Goal: Connect with others: Connect with others

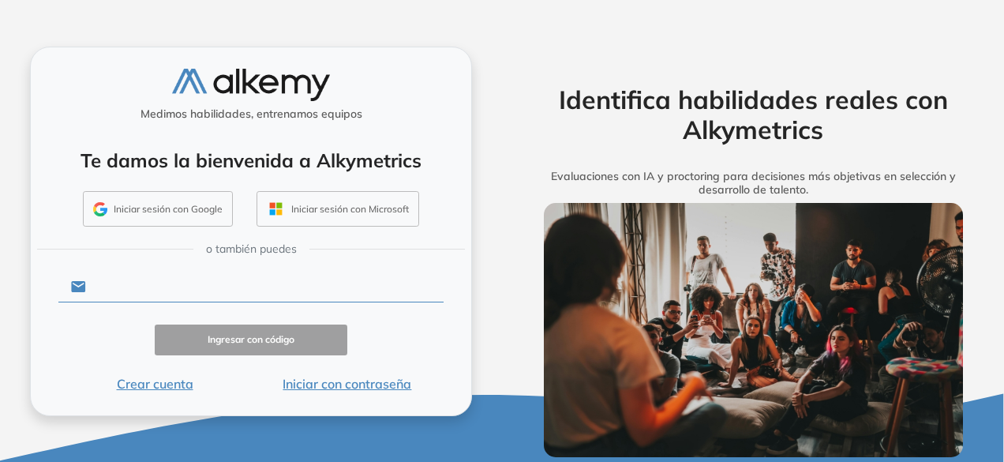
click at [205, 292] on input "text" at bounding box center [264, 286] width 357 height 30
click at [432, 341] on div "Ingresar con código" at bounding box center [250, 339] width 385 height 31
click at [169, 215] on button "Iniciar sesión con Google" at bounding box center [158, 209] width 150 height 36
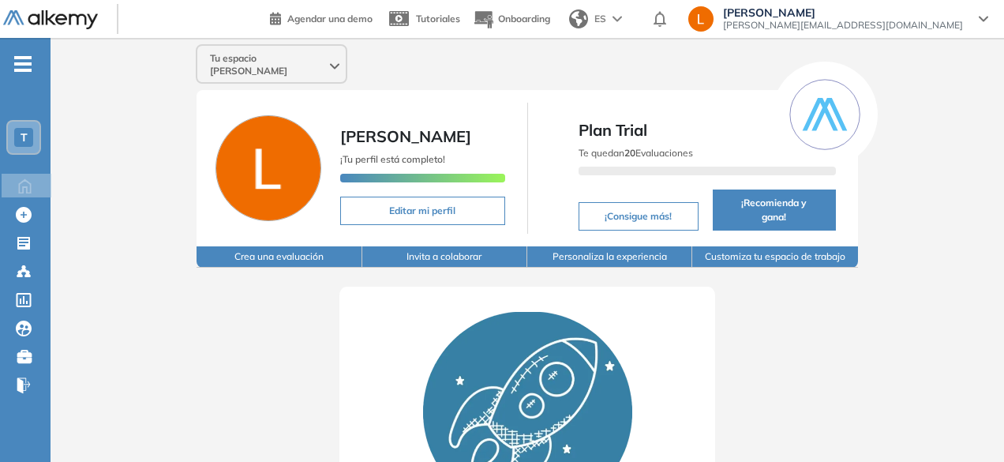
click at [30, 133] on div "T" at bounding box center [23, 137] width 19 height 19
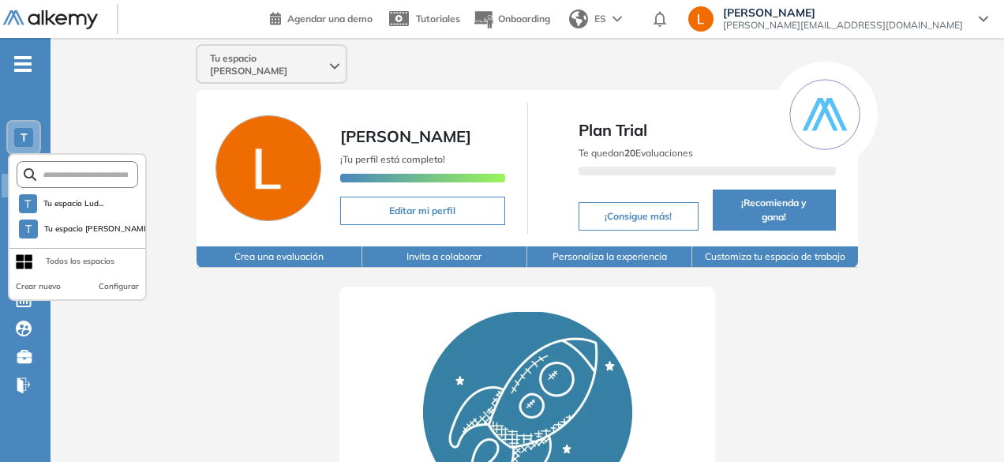
click at [72, 254] on div "Todos los espacios" at bounding box center [80, 261] width 69 height 25
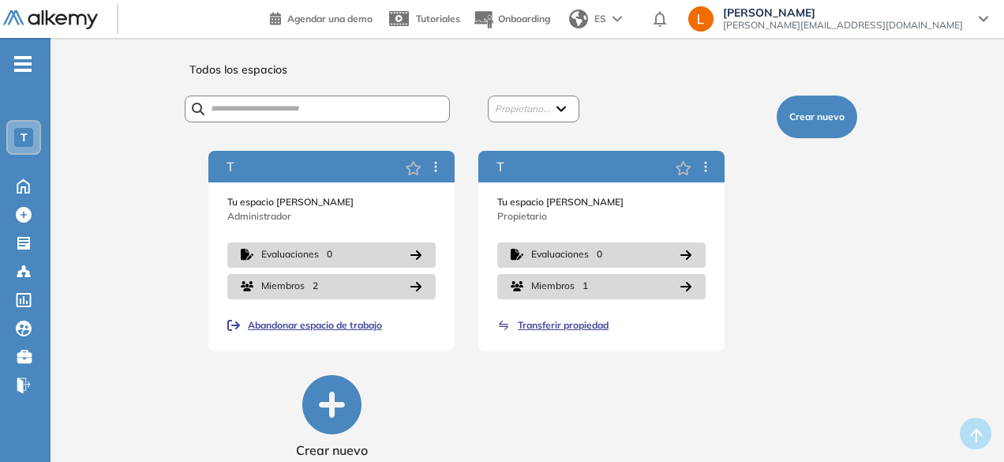
scroll to position [17, 0]
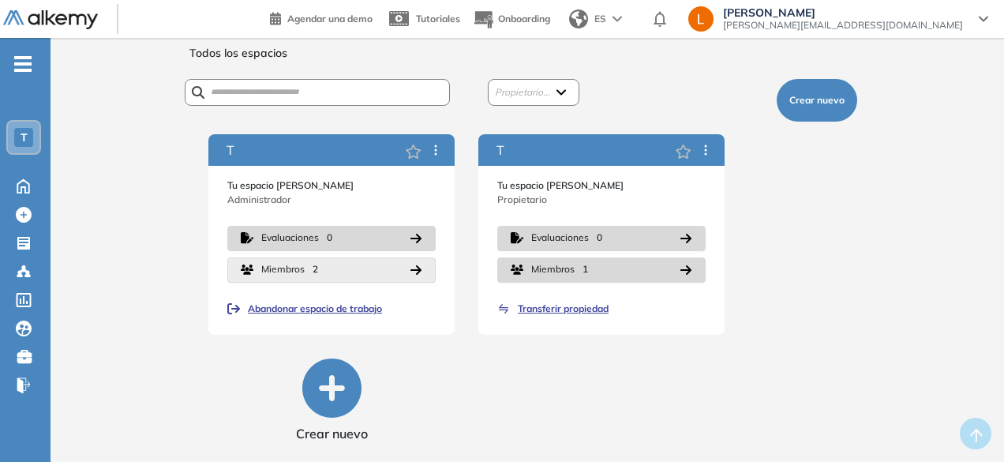
click at [343, 259] on button "Miembros 2" at bounding box center [331, 269] width 208 height 25
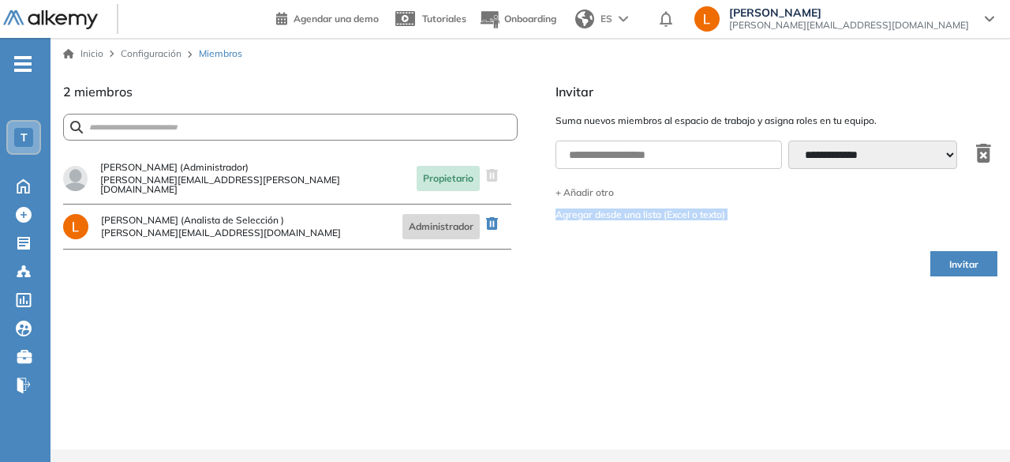
drag, startPoint x: 1009, startPoint y: 183, endPoint x: 1009, endPoint y: 256, distance: 72.6
click at [1009, 256] on div "**********" at bounding box center [531, 243] width 960 height 411
